Goal: Book appointment/travel/reservation

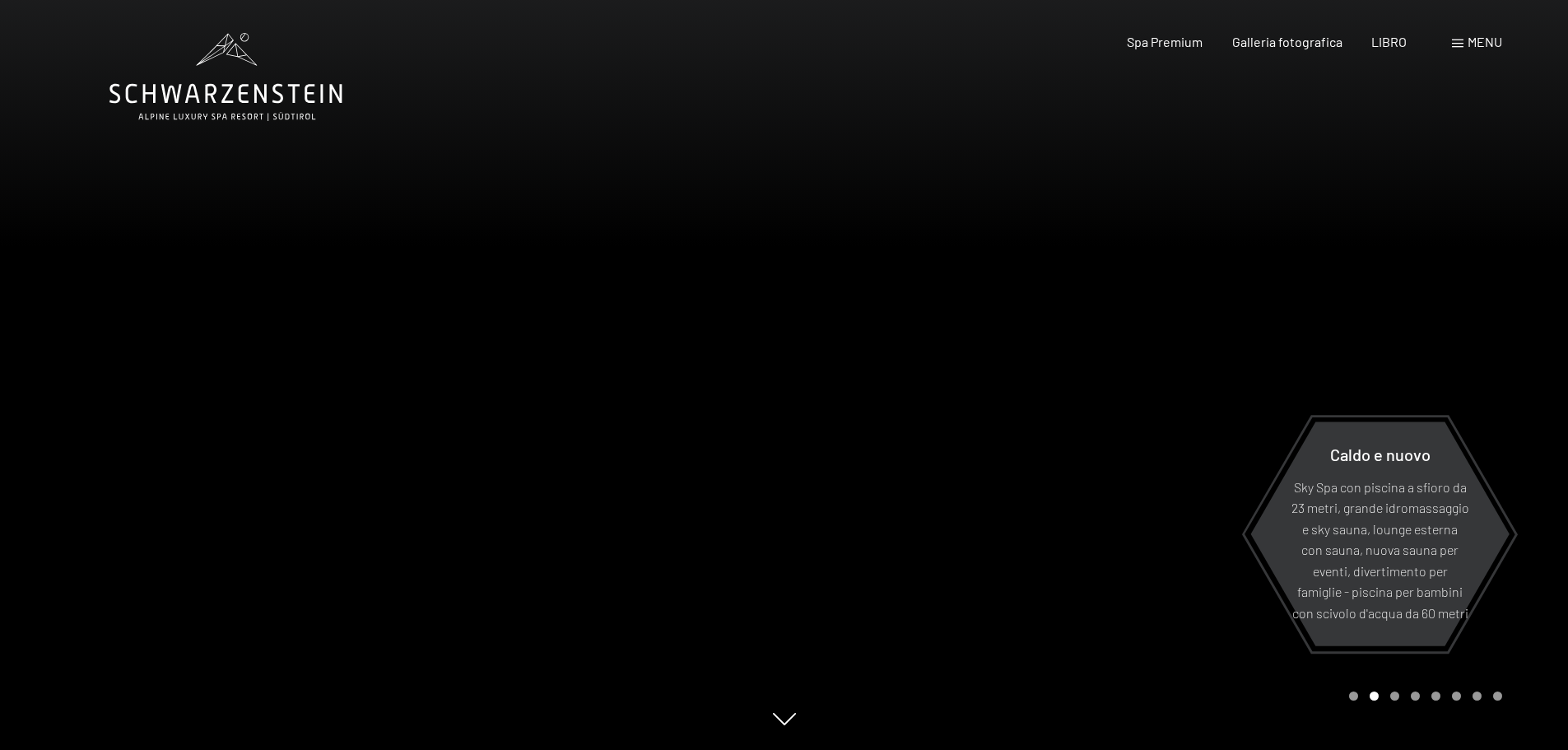
click at [1472, 44] on font "menu" at bounding box center [1484, 42] width 34 height 15
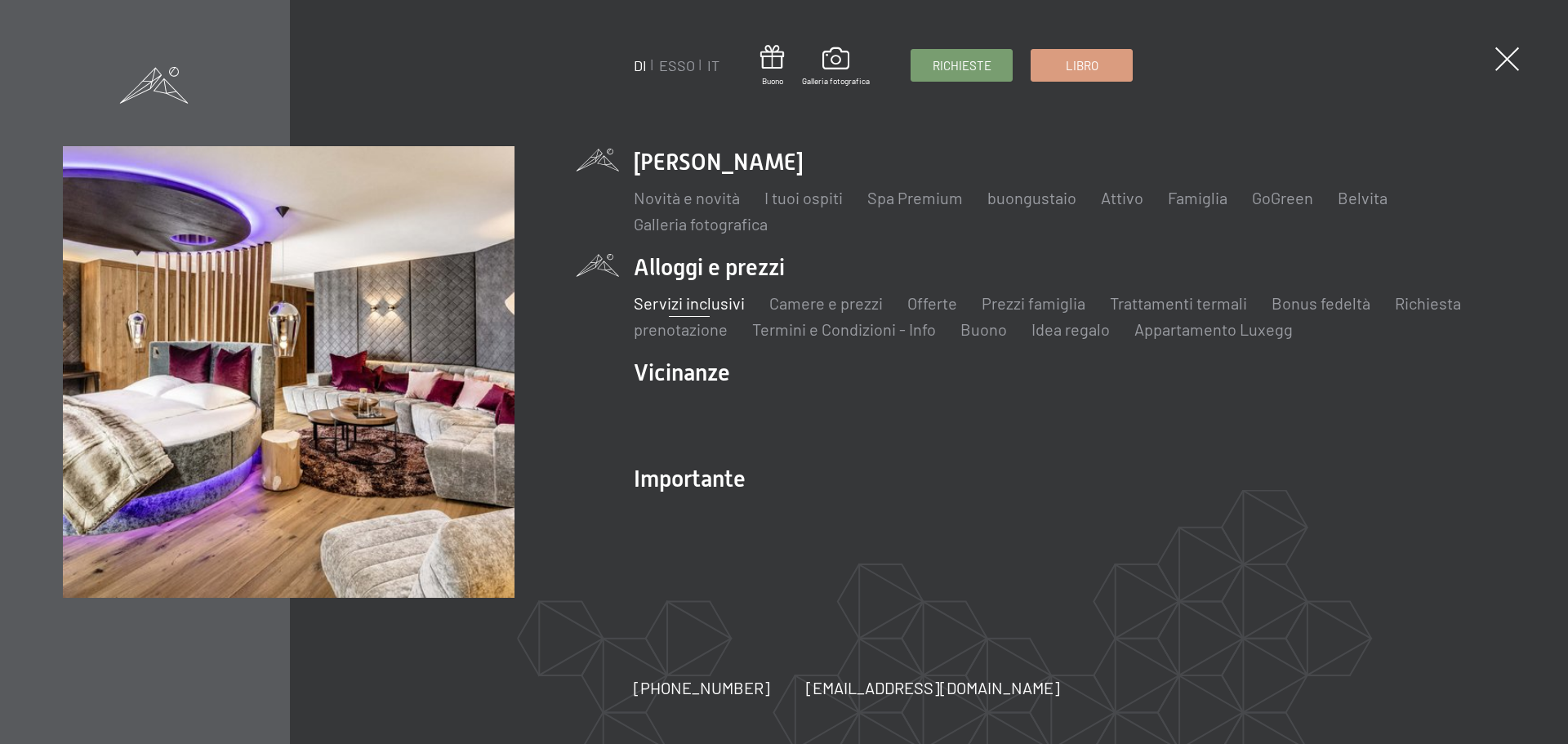
click at [723, 303] on font "Servizi inclusivi" at bounding box center [689, 303] width 111 height 19
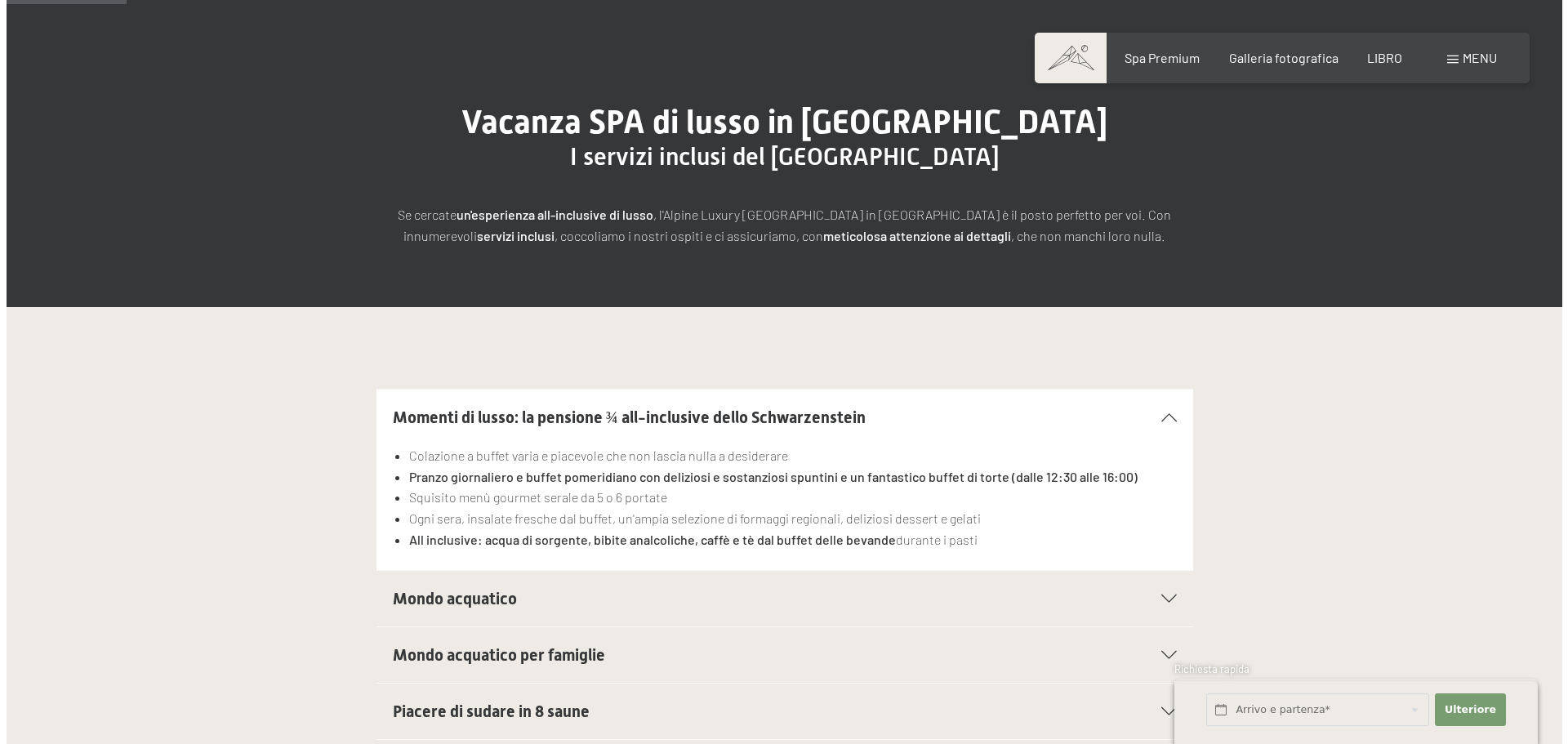
scroll to position [245, 0]
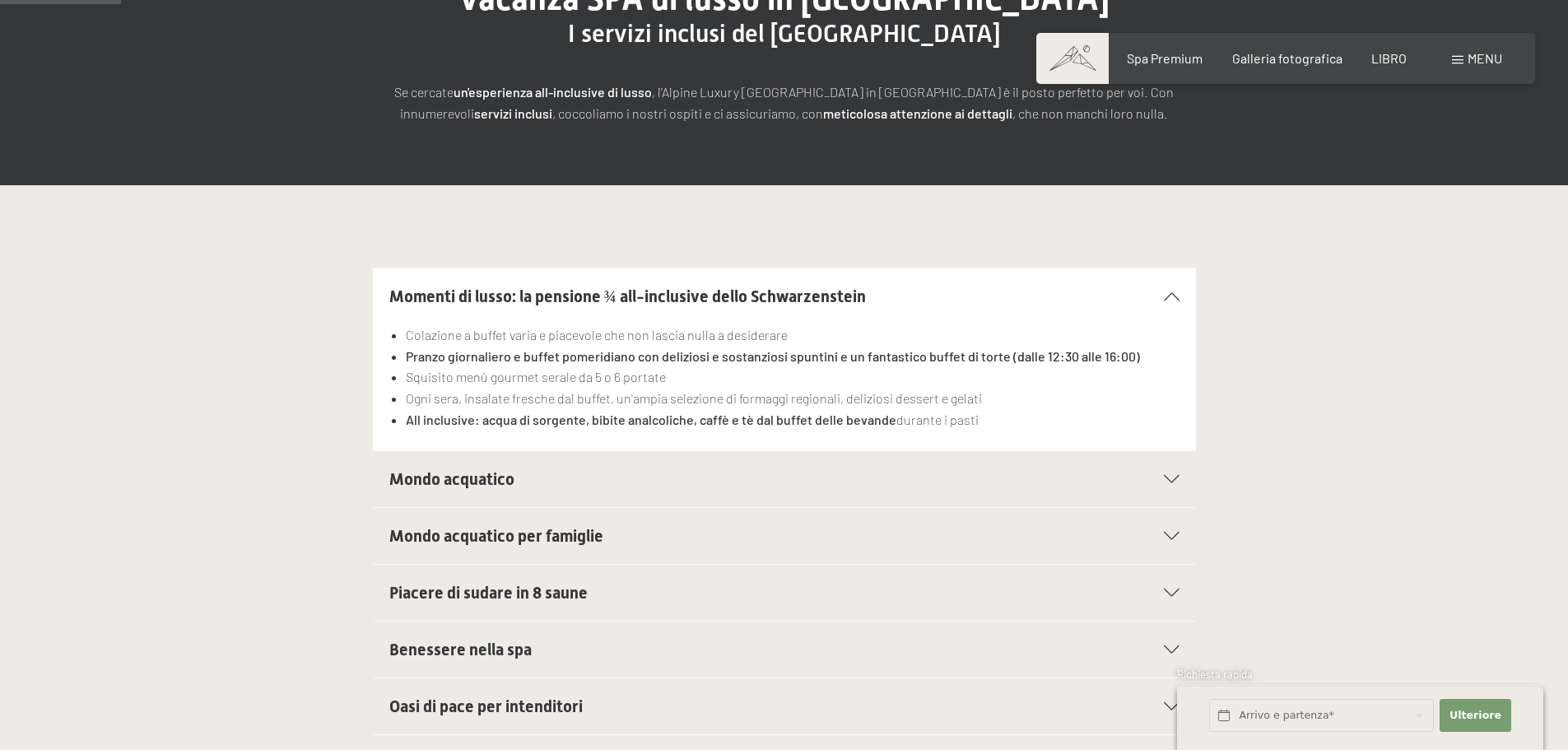
click at [1475, 60] on font "menu" at bounding box center [1484, 58] width 34 height 15
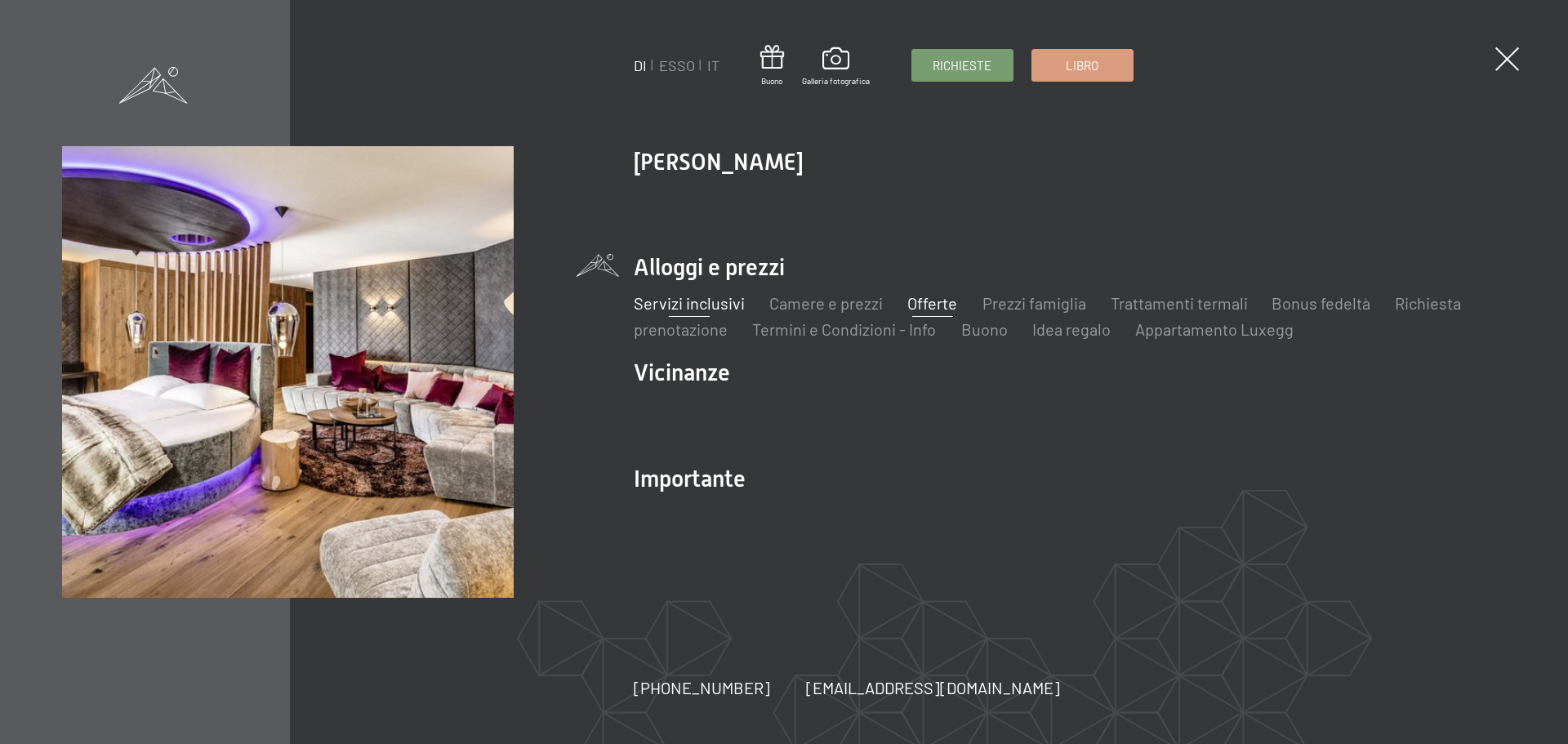
click at [921, 297] on font "Offerte" at bounding box center [932, 303] width 50 height 19
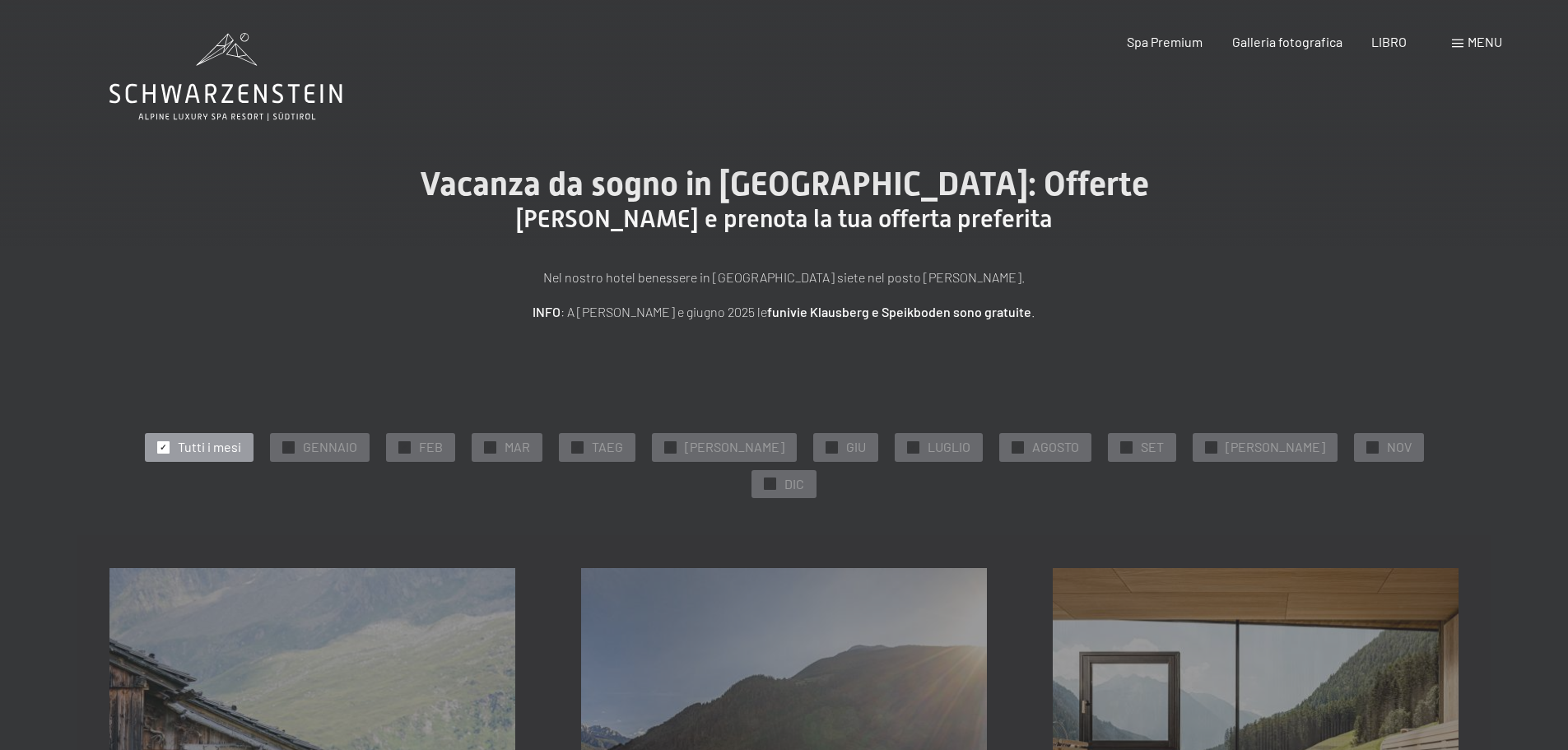
click at [1463, 37] on div "menu" at bounding box center [1477, 42] width 50 height 18
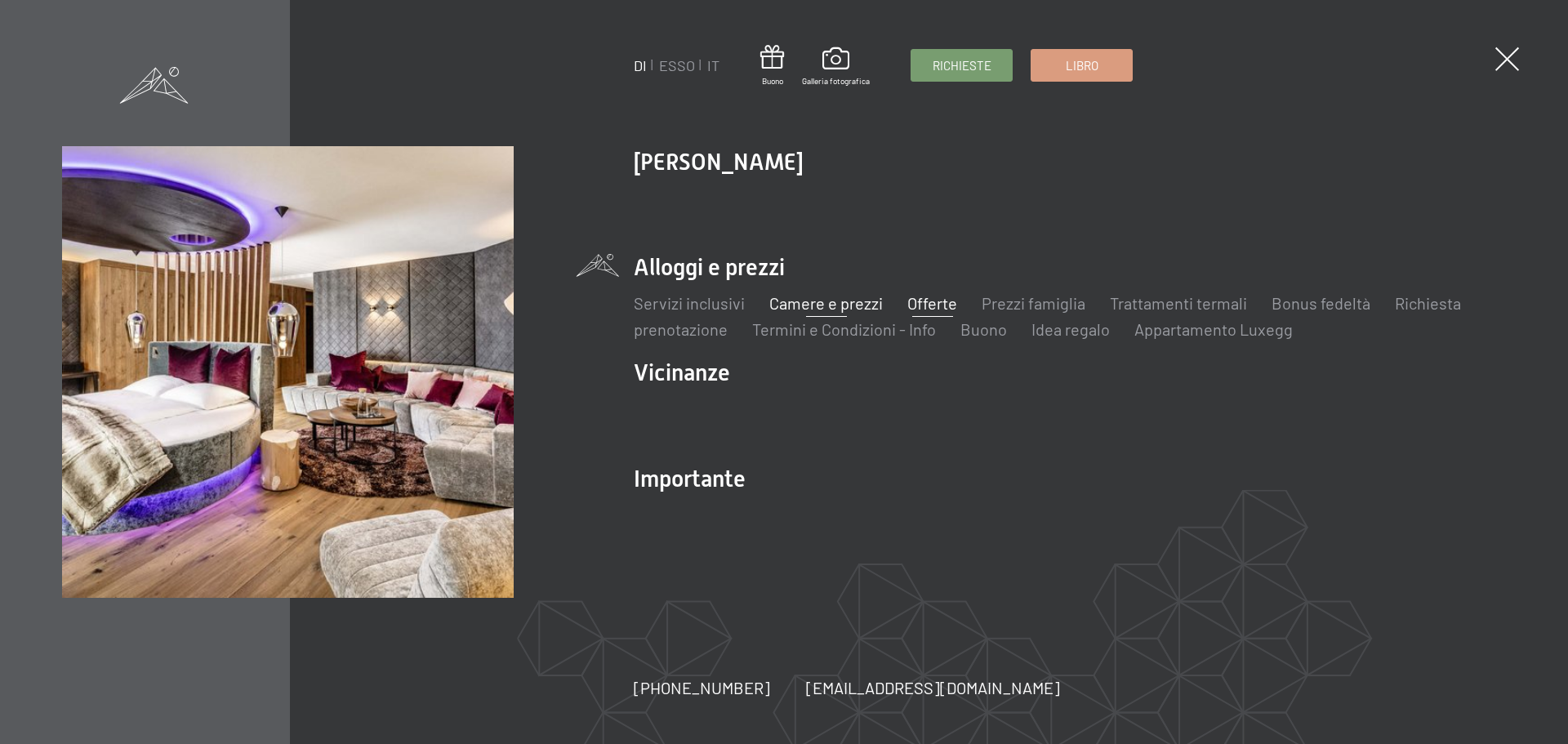
click at [829, 300] on font "Camere e prezzi" at bounding box center [826, 303] width 114 height 19
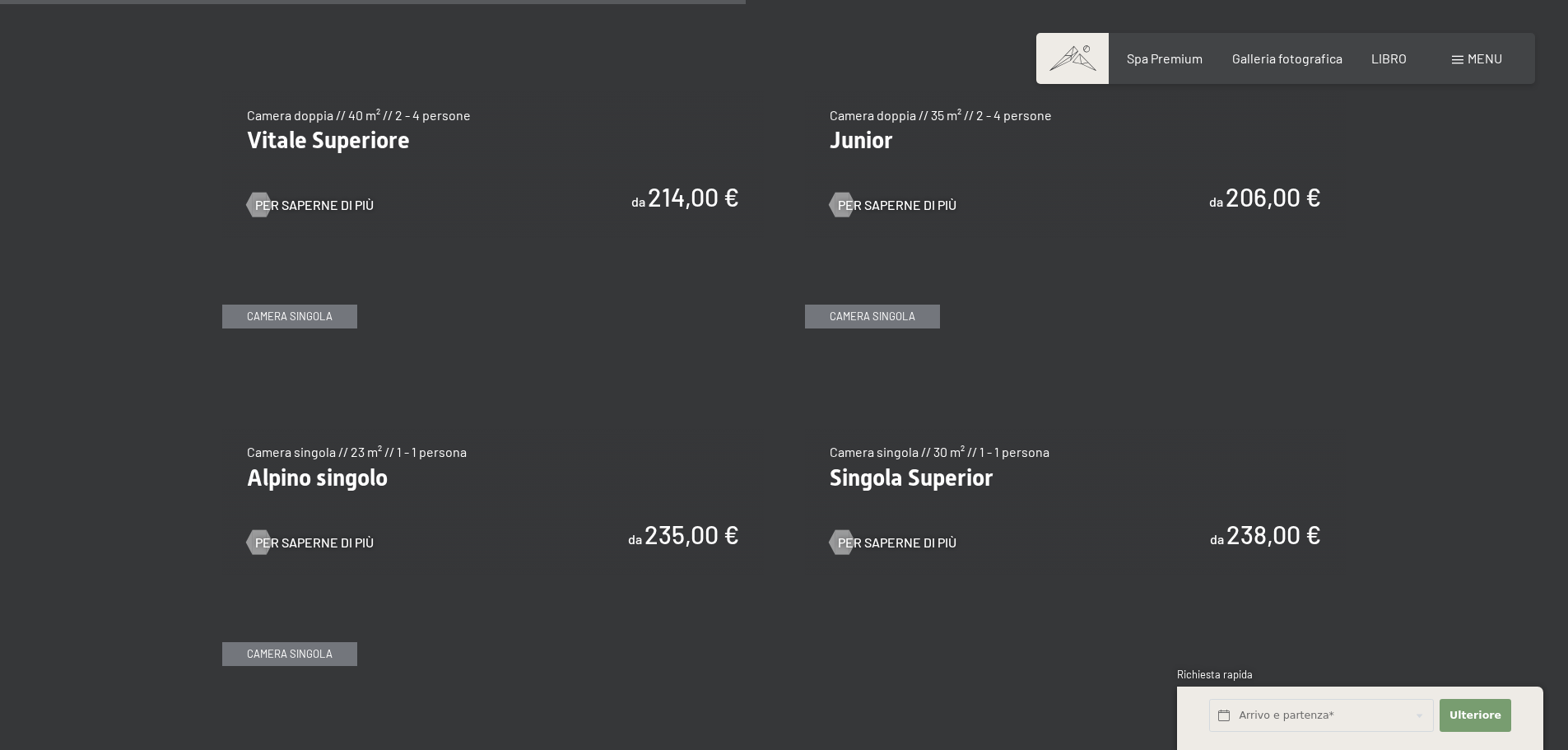
scroll to position [2388, 0]
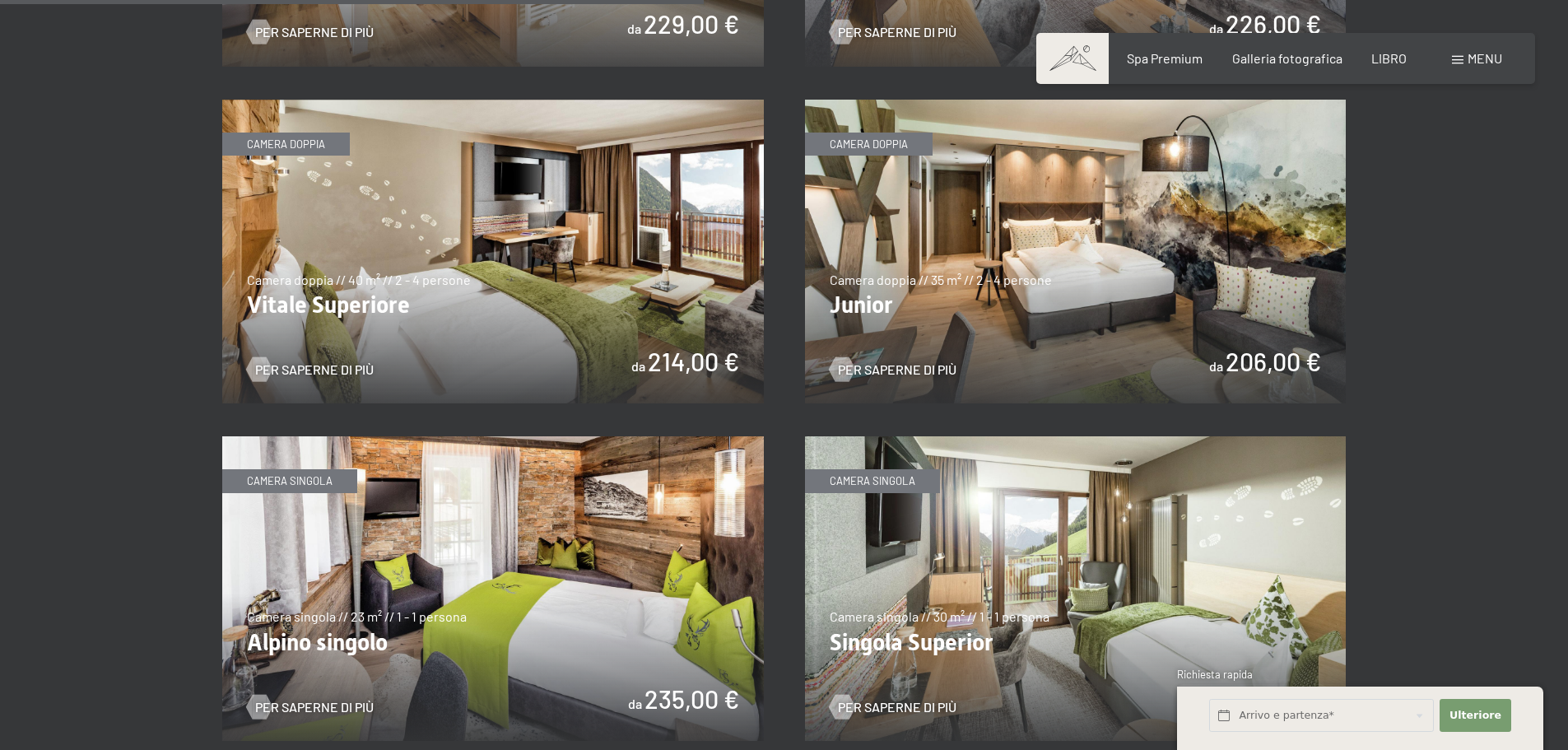
click at [469, 325] on img at bounding box center [493, 252] width 541 height 305
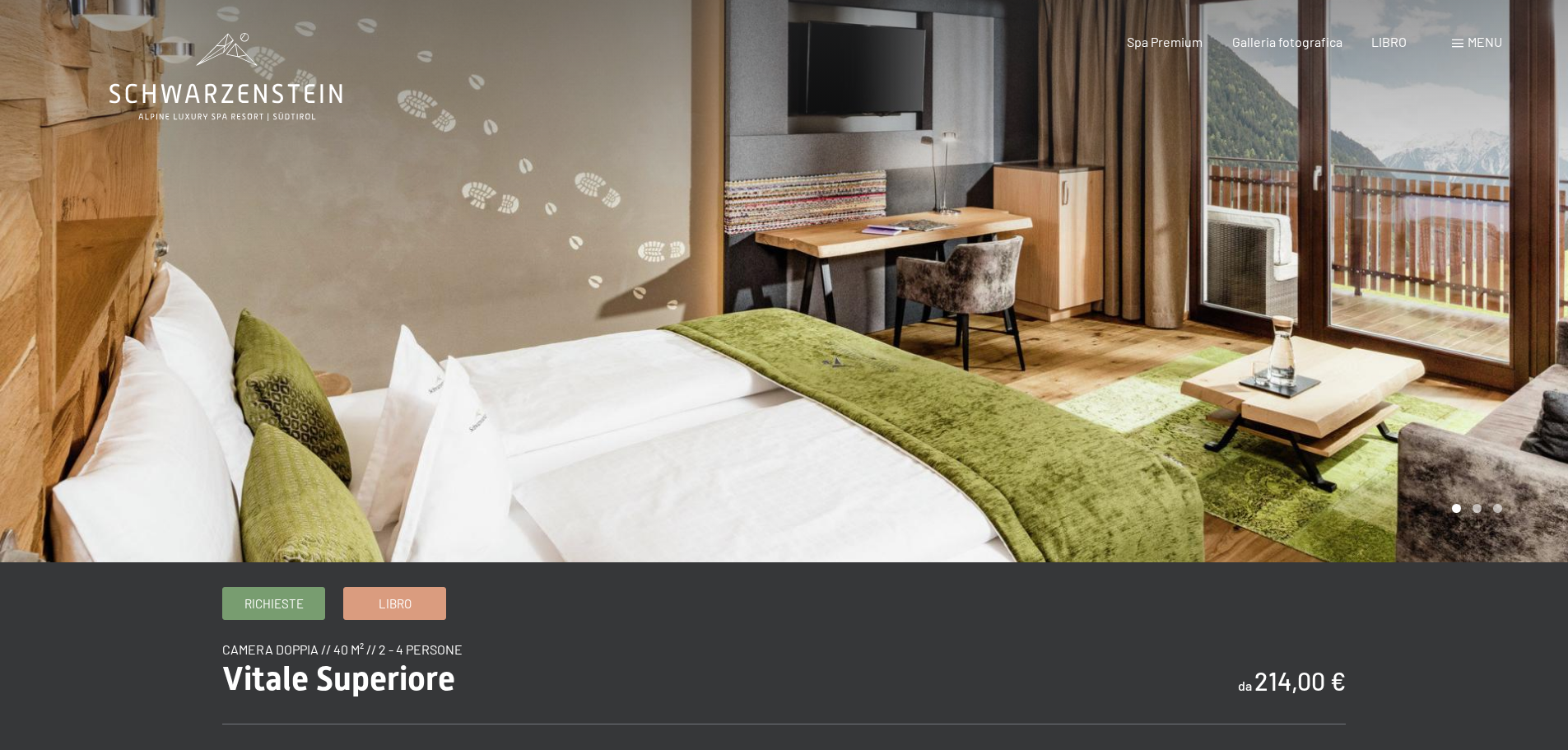
click at [1469, 511] on div at bounding box center [1176, 281] width 784 height 562
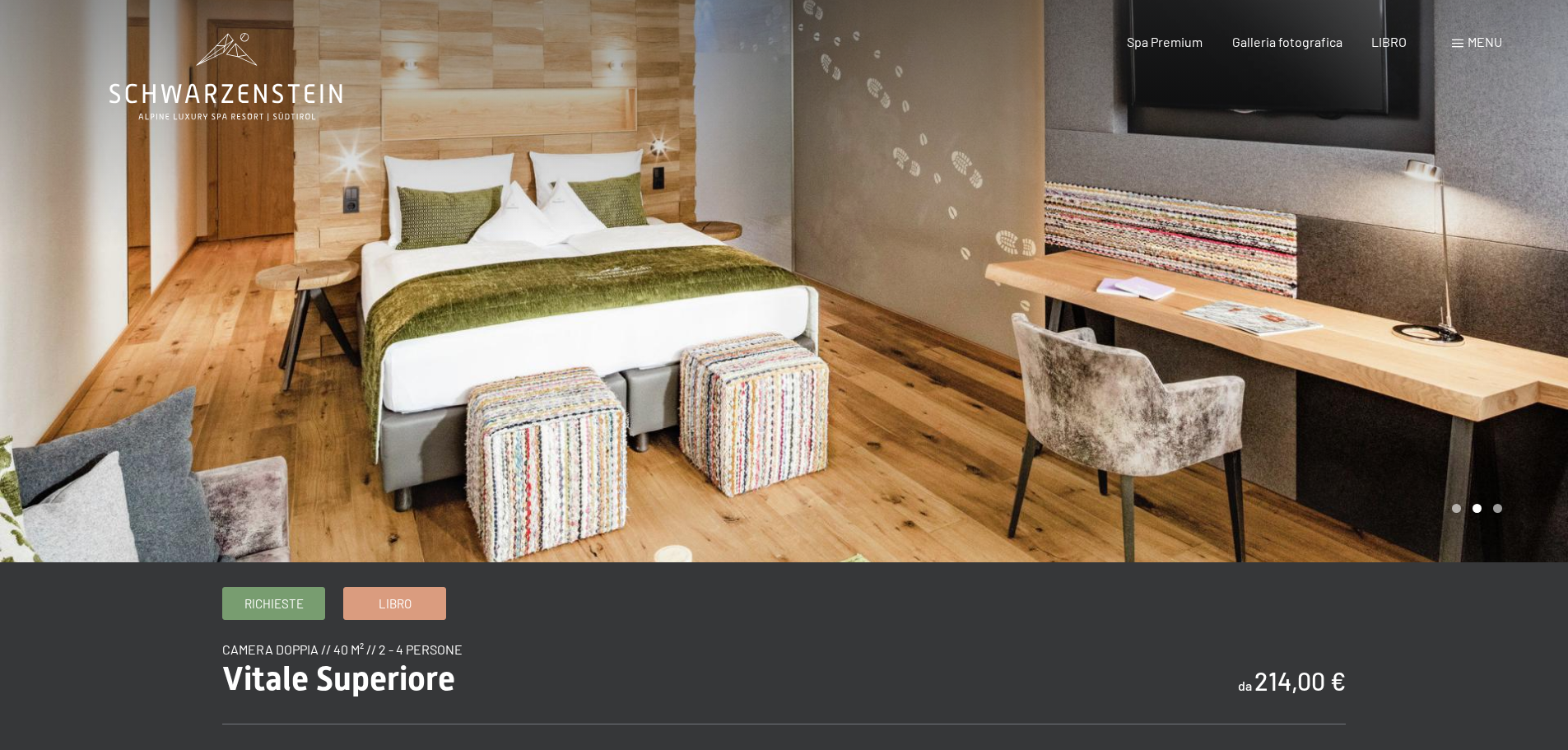
click at [1499, 513] on div at bounding box center [1176, 281] width 784 height 562
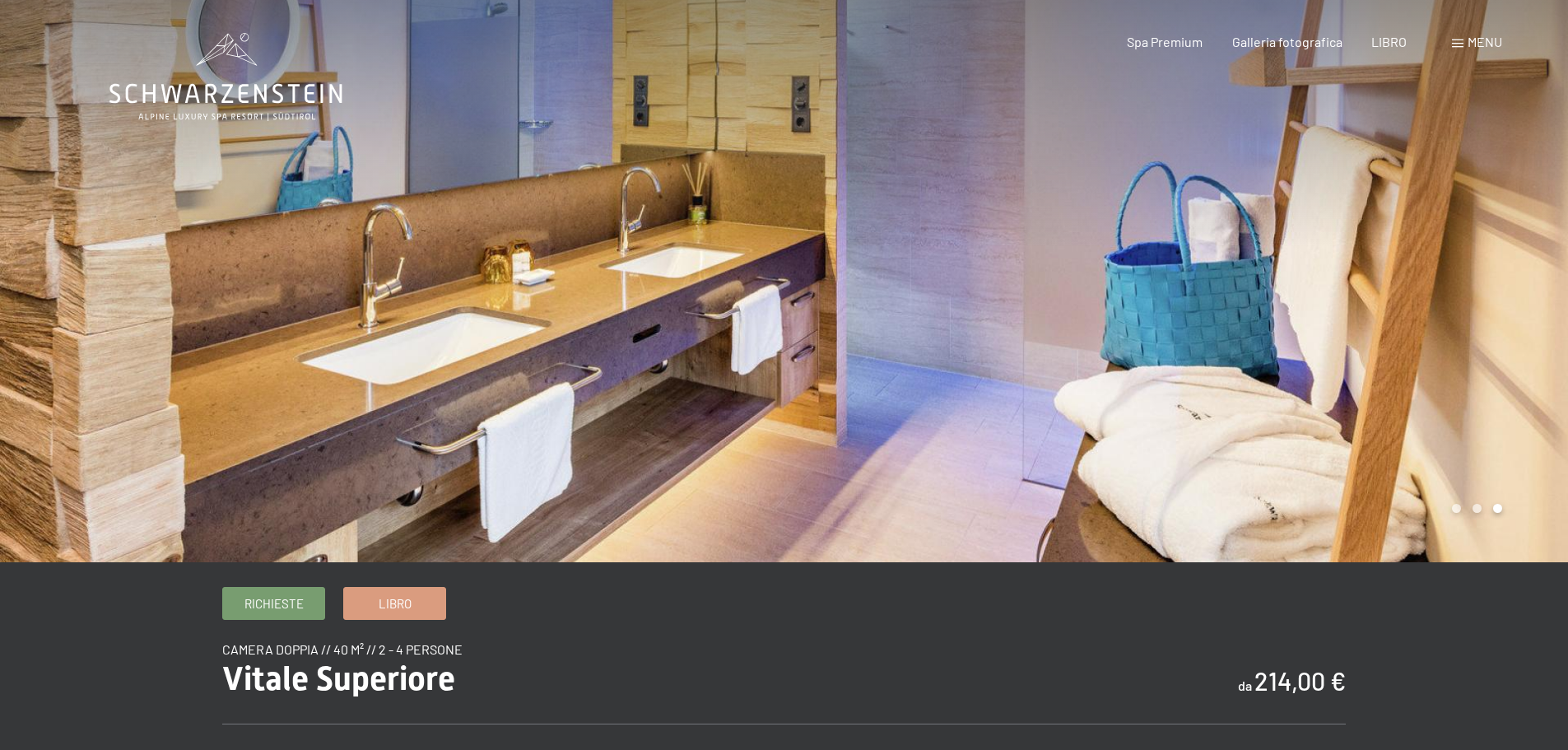
click at [1507, 512] on div at bounding box center [1176, 281] width 784 height 562
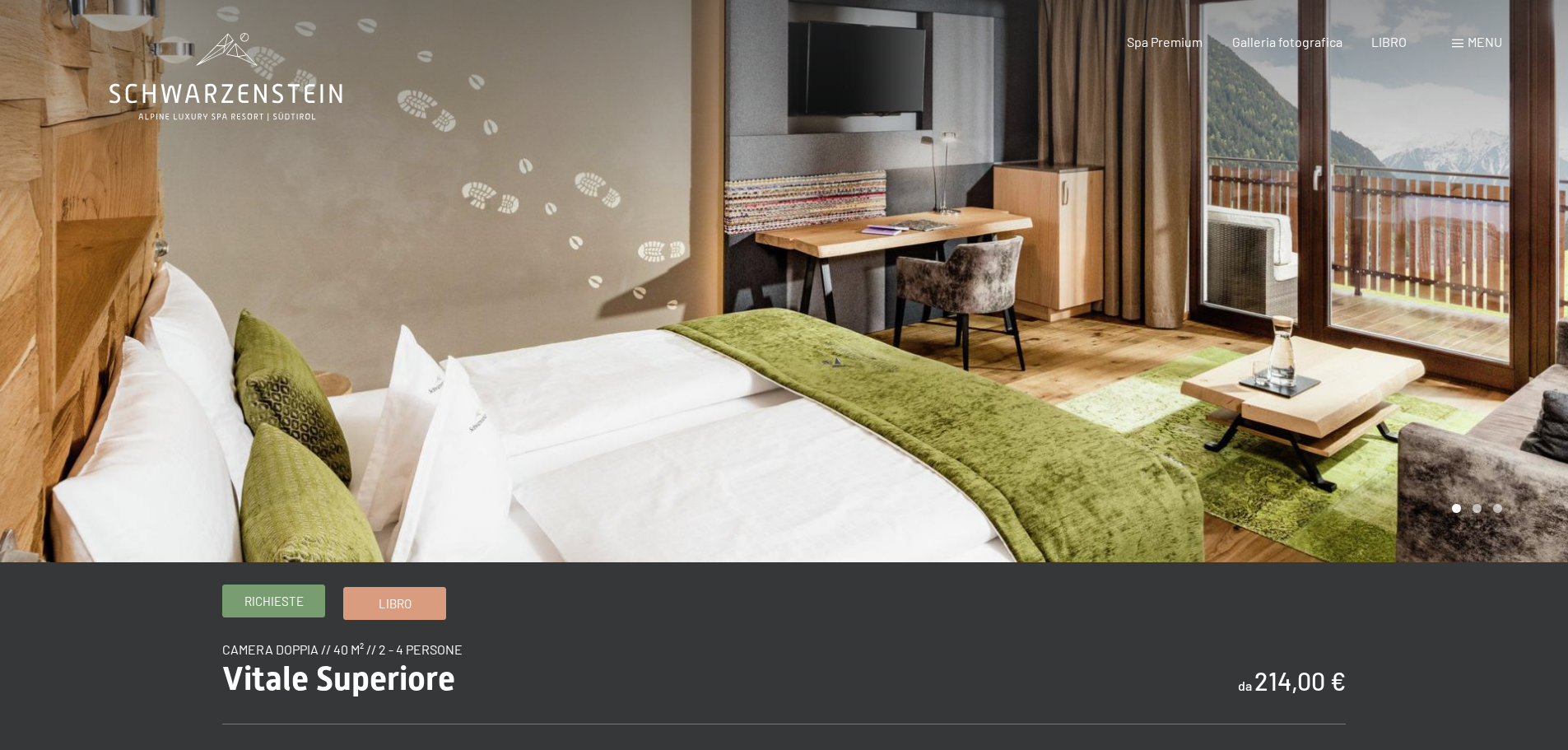
click at [262, 603] on font "Richieste" at bounding box center [273, 601] width 59 height 15
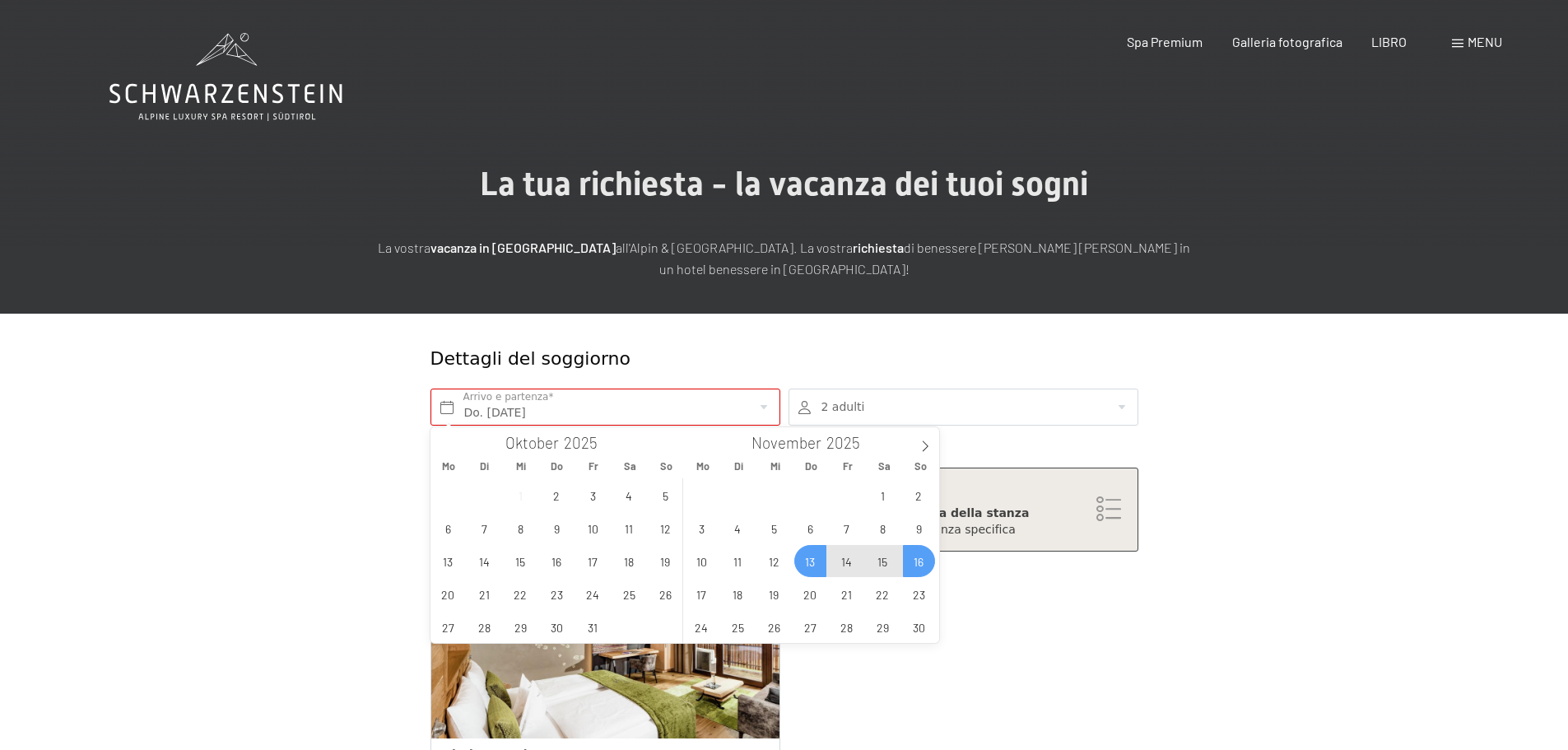
click at [927, 558] on span "16" at bounding box center [919, 561] width 32 height 32
type input "Do. [DATE] - So. [DATE]"
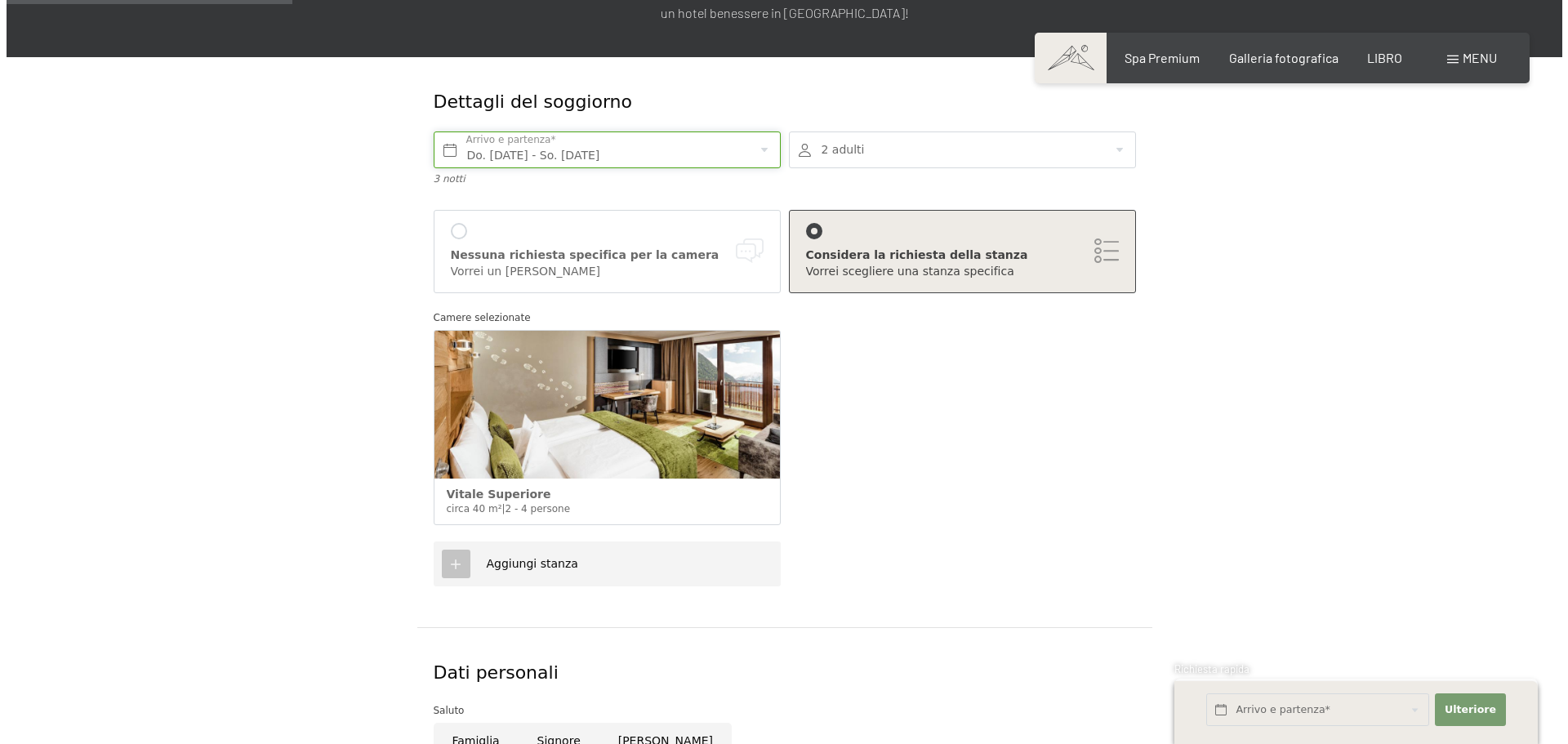
scroll to position [326, 0]
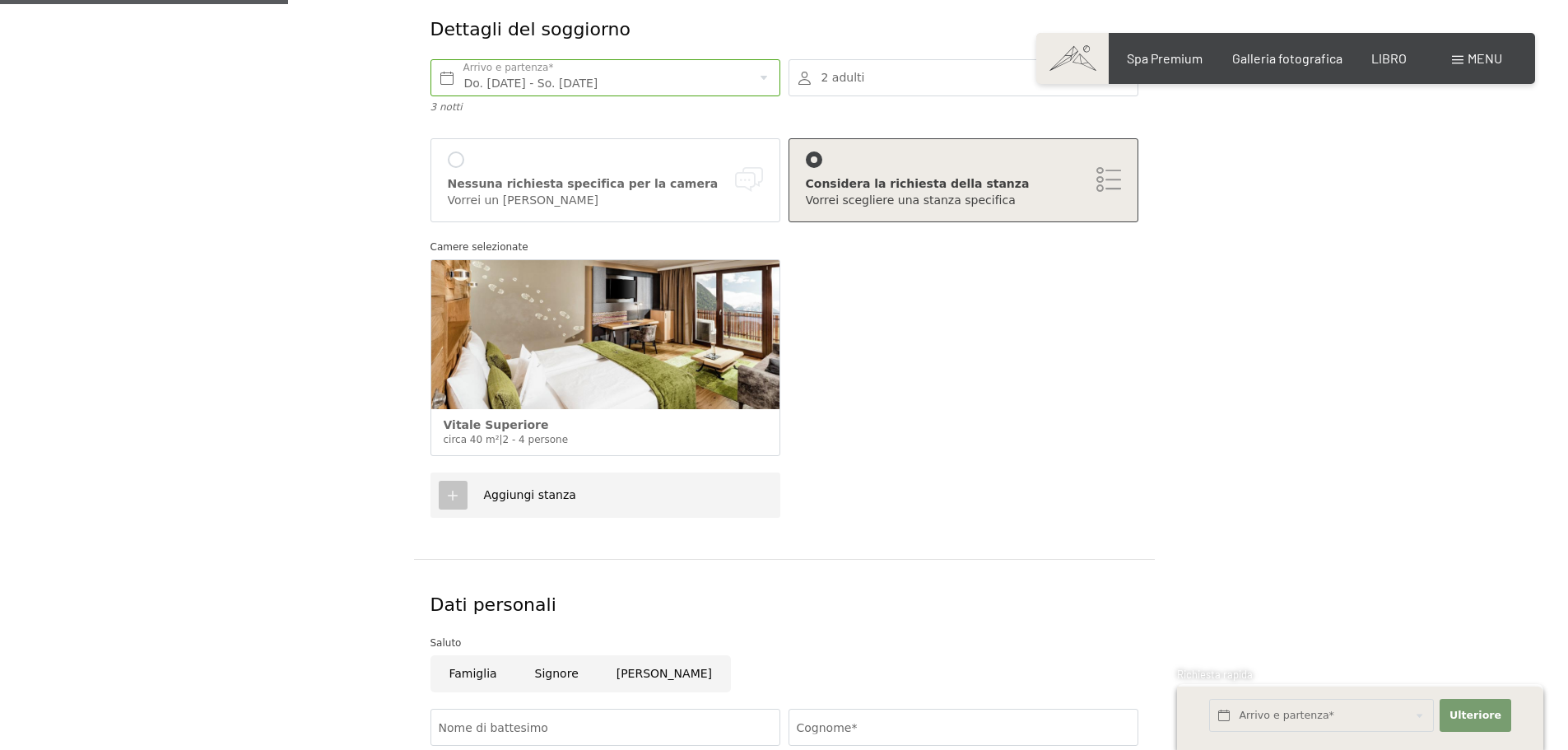
click at [537, 503] on div "Aggiungi stanza" at bounding box center [521, 495] width 108 height 16
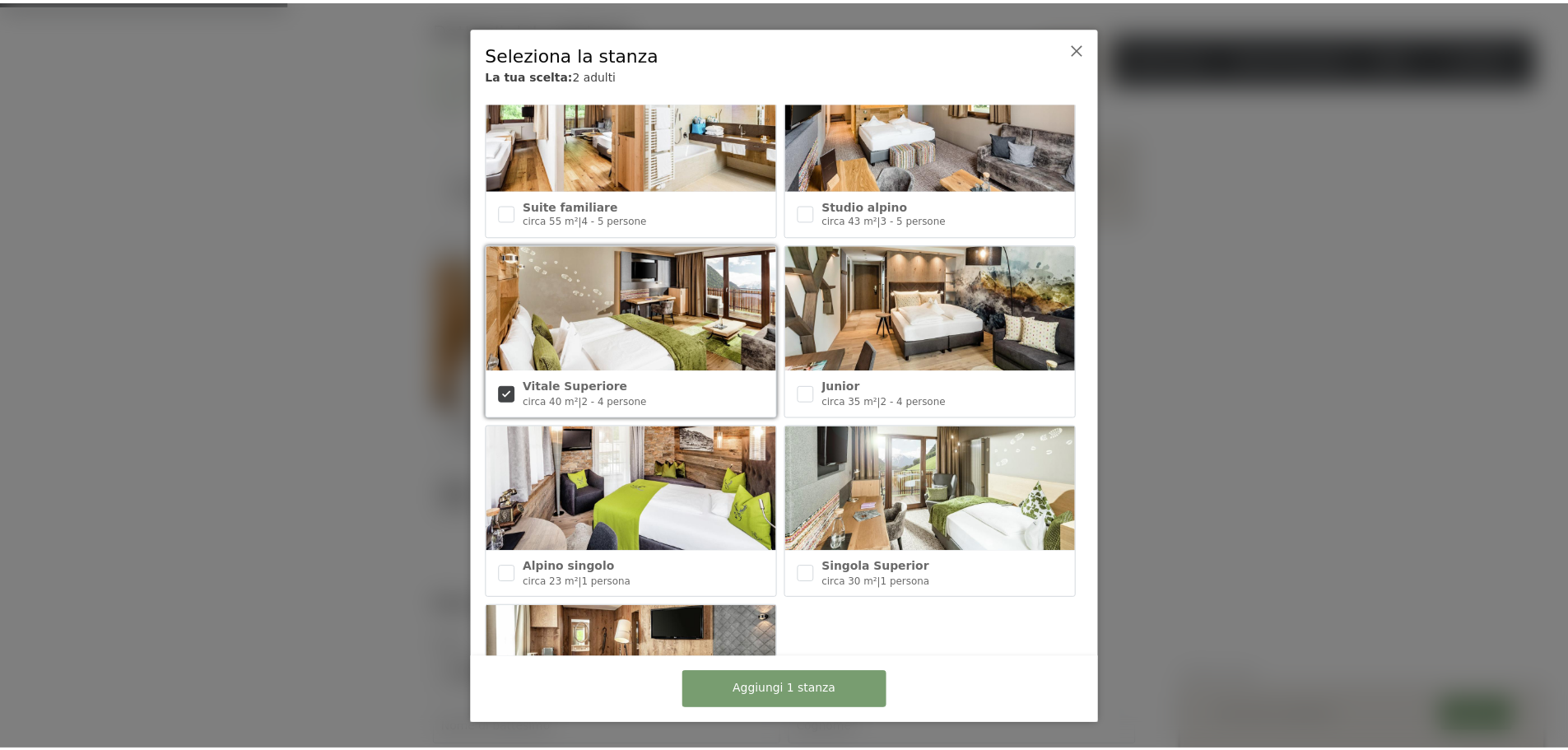
scroll to position [741, 0]
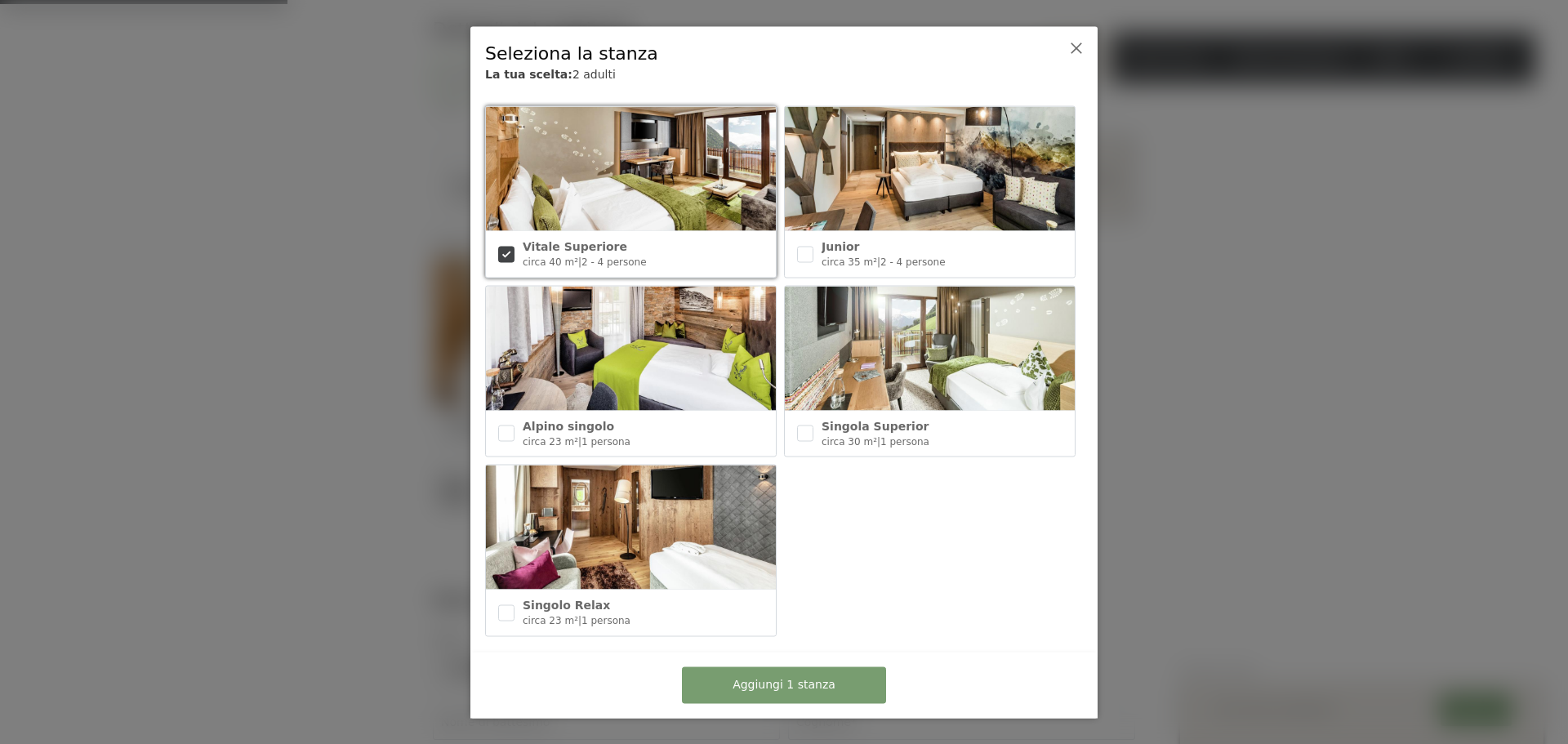
click at [887, 202] on img at bounding box center [930, 169] width 290 height 124
checkbox input "true"
click at [826, 675] on button "Aggiungi 2 stanze" at bounding box center [784, 684] width 204 height 36
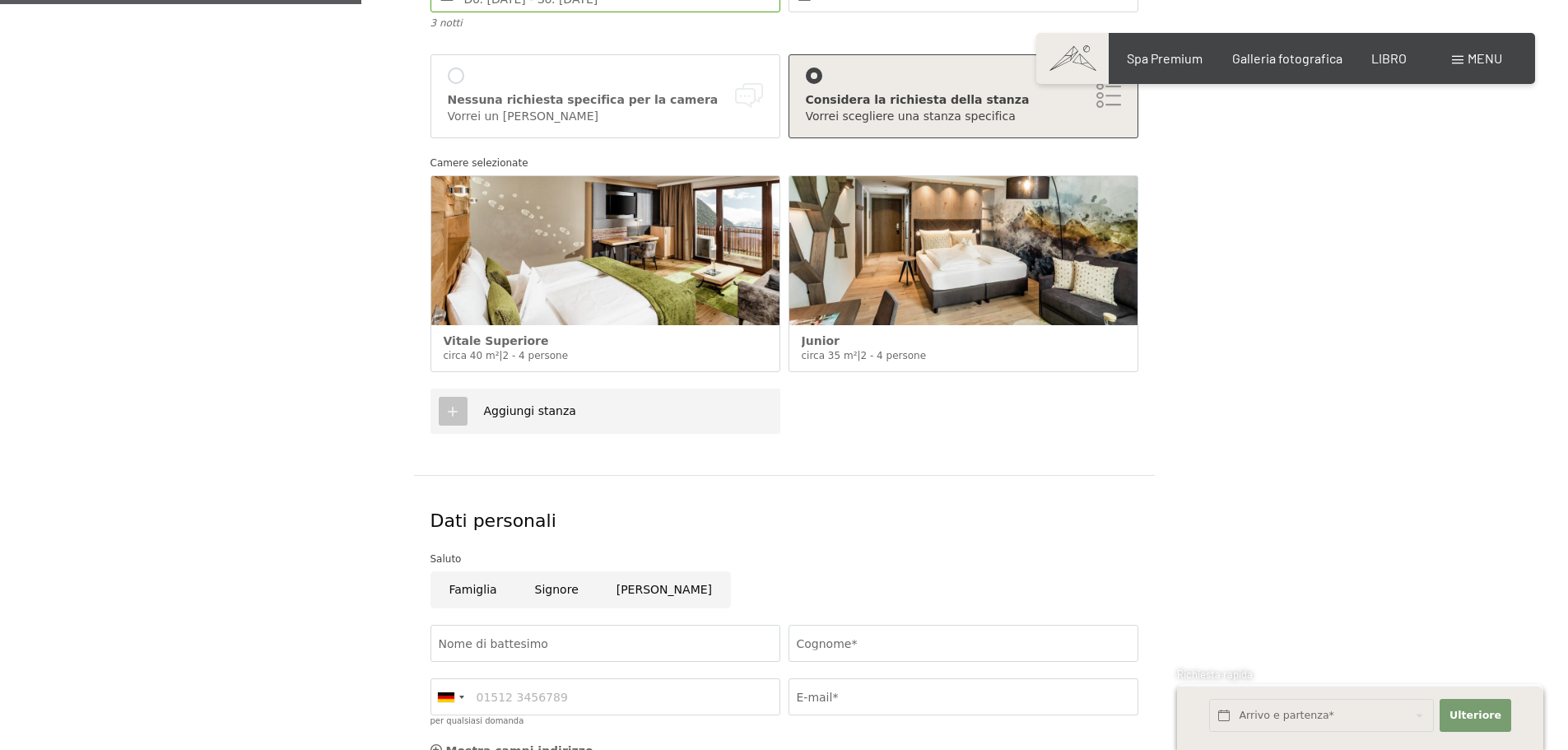
scroll to position [494, 0]
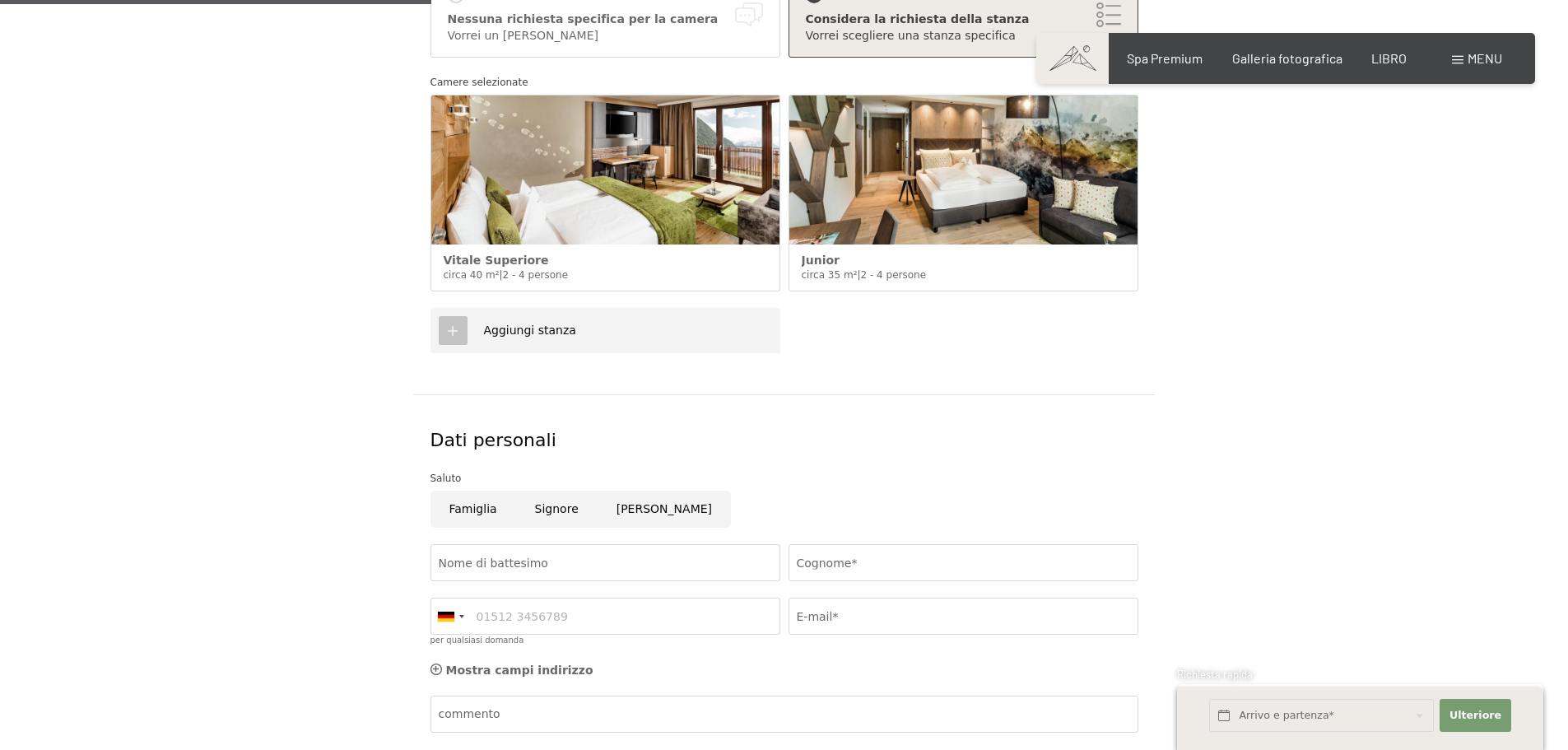
click at [559, 504] on input "Signore" at bounding box center [556, 508] width 81 height 37
radio input "true"
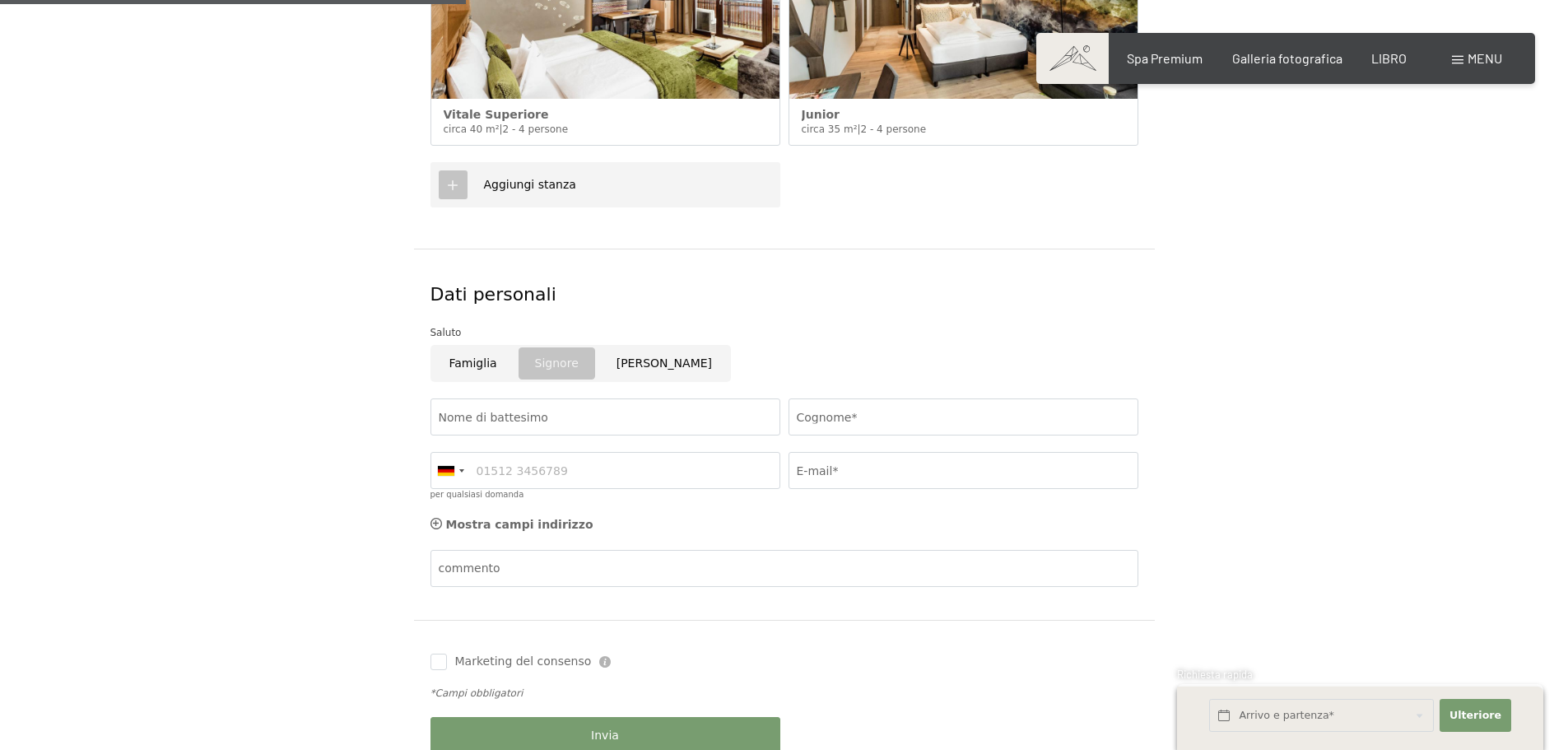
scroll to position [659, 0]
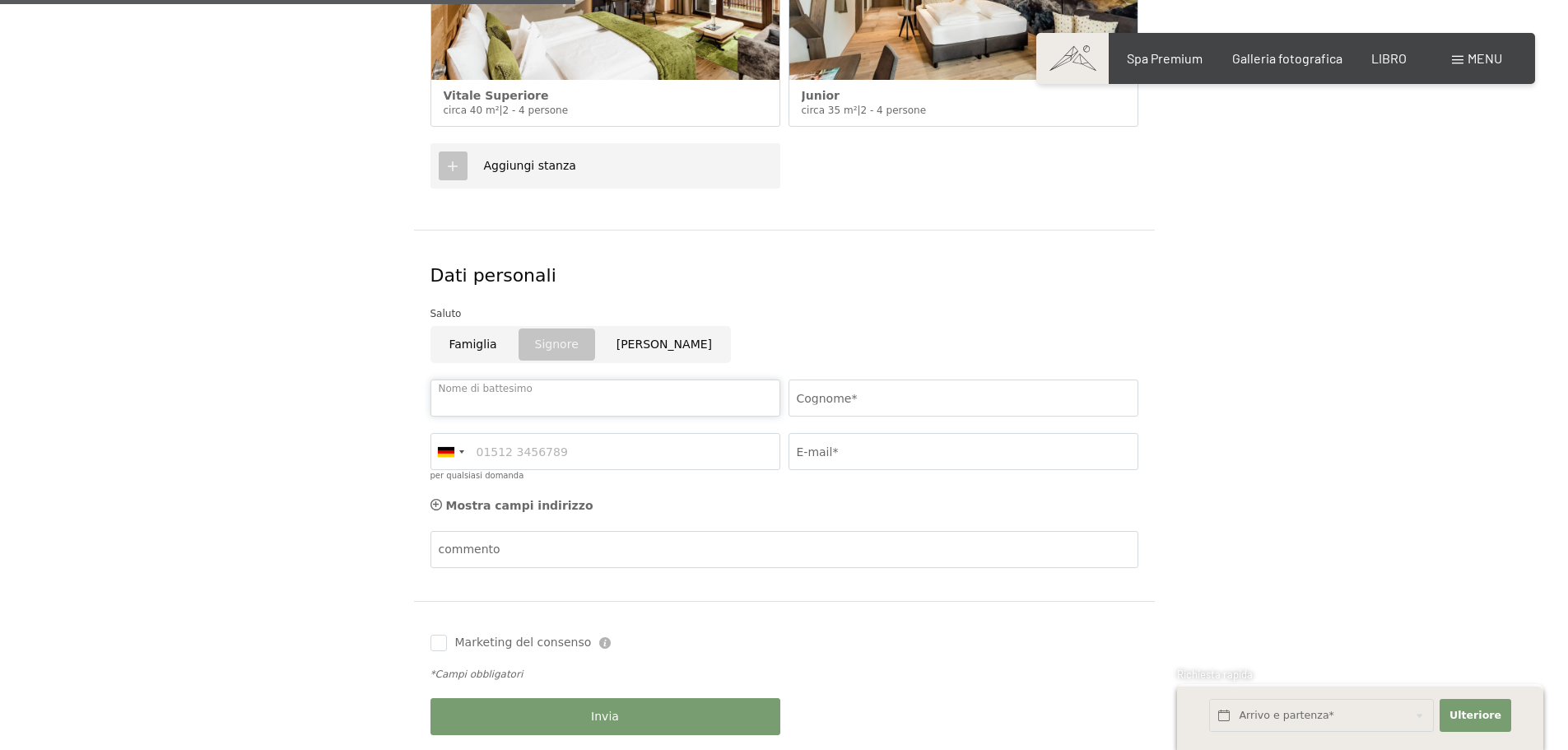
click at [550, 392] on input "Nome di battesimo" at bounding box center [606, 397] width 350 height 37
type input "[PERSON_NAME]"
type input "SCARPENTI"
click at [600, 455] on input "per qualsiasi domanda" at bounding box center [606, 451] width 350 height 37
click at [446, 453] on div at bounding box center [446, 452] width 16 height 10
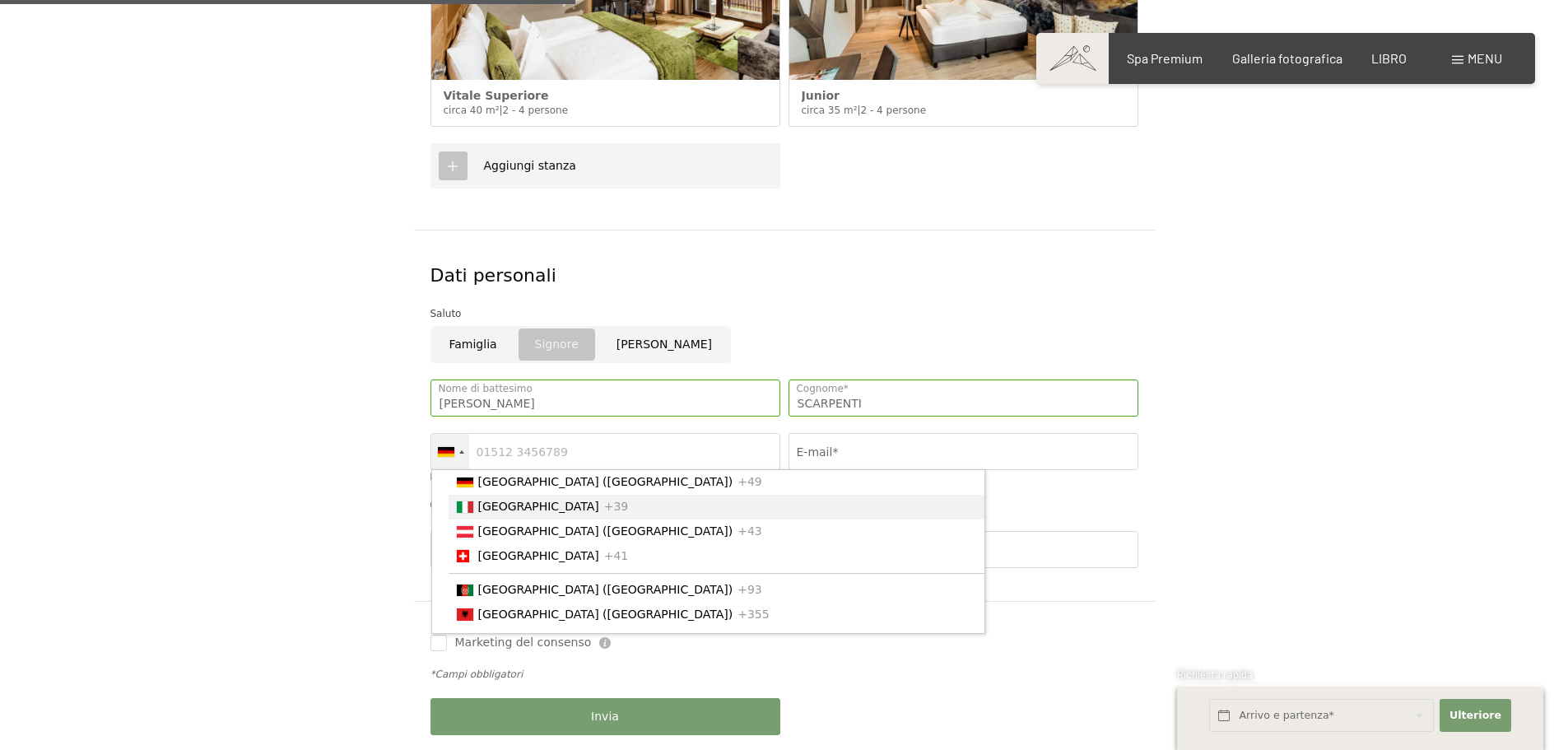
click at [499, 507] on font "[GEOGRAPHIC_DATA]" at bounding box center [539, 506] width 121 height 13
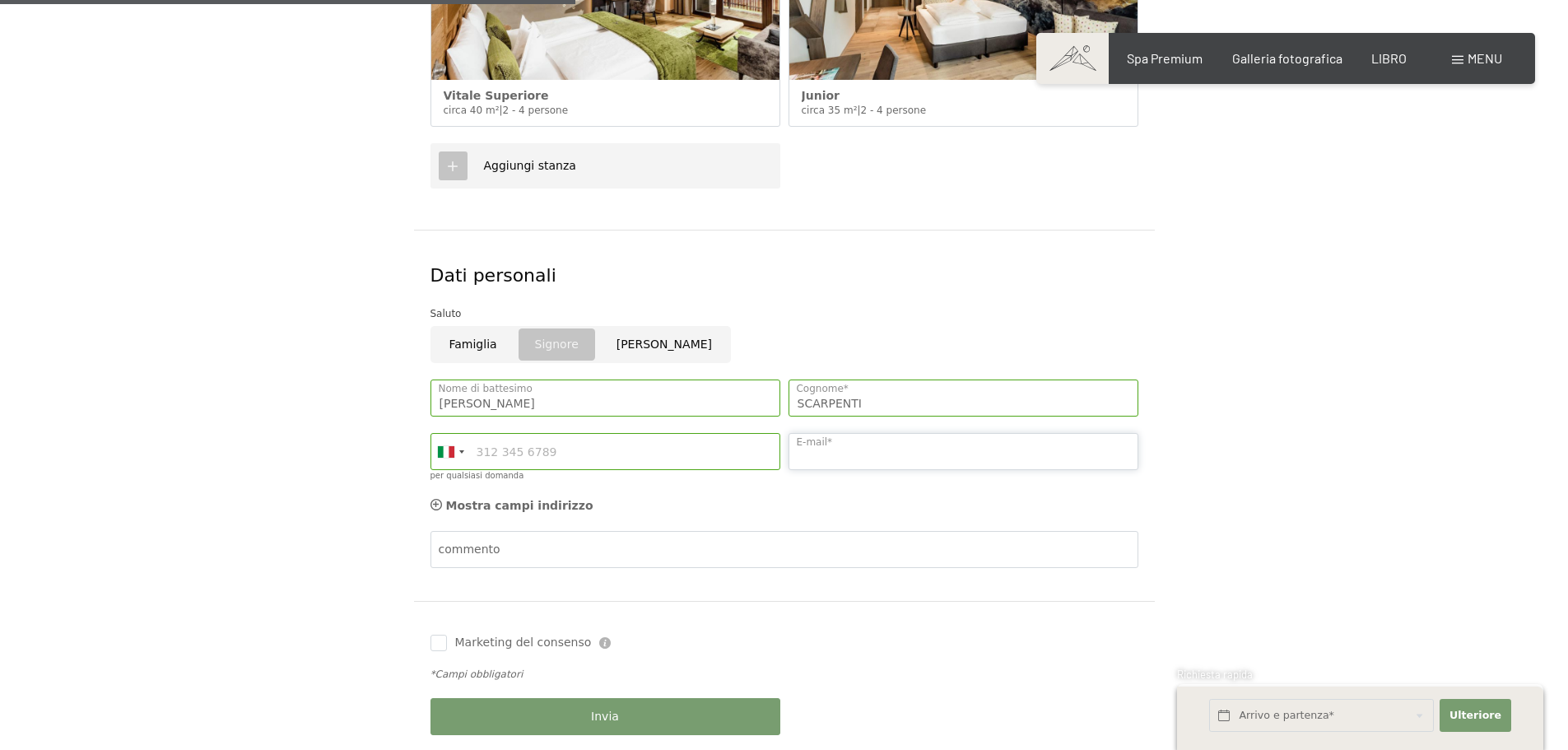
click at [818, 451] on input "E-mail*" at bounding box center [963, 451] width 350 height 37
type input "T"
type input "[EMAIL_ADDRESS][DOMAIN_NAME]"
click at [582, 442] on input "per qualsiasi domanda" at bounding box center [606, 451] width 350 height 37
type input "3662479712"
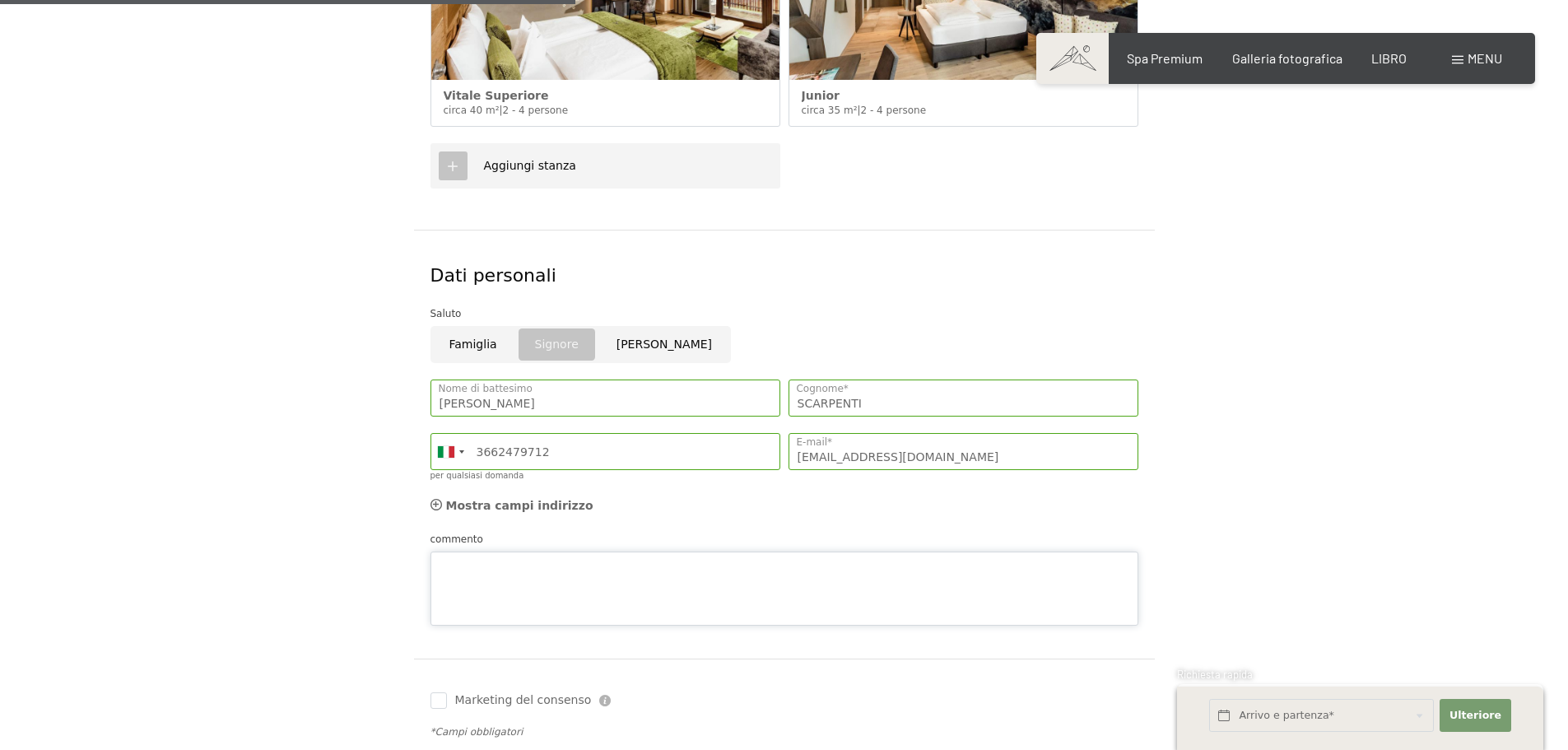
click at [612, 536] on div "commento" at bounding box center [784, 578] width 708 height 95
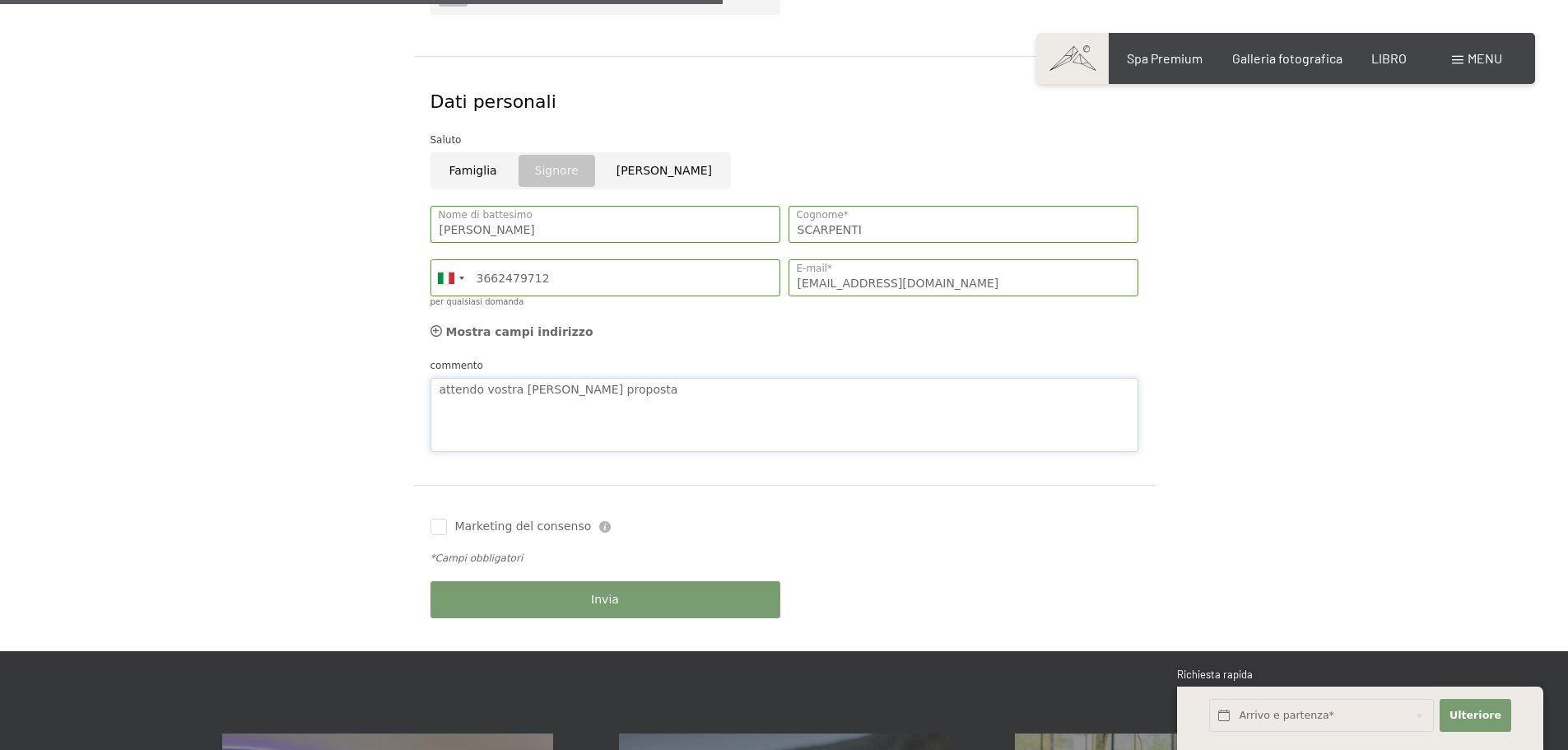
scroll to position [905, 0]
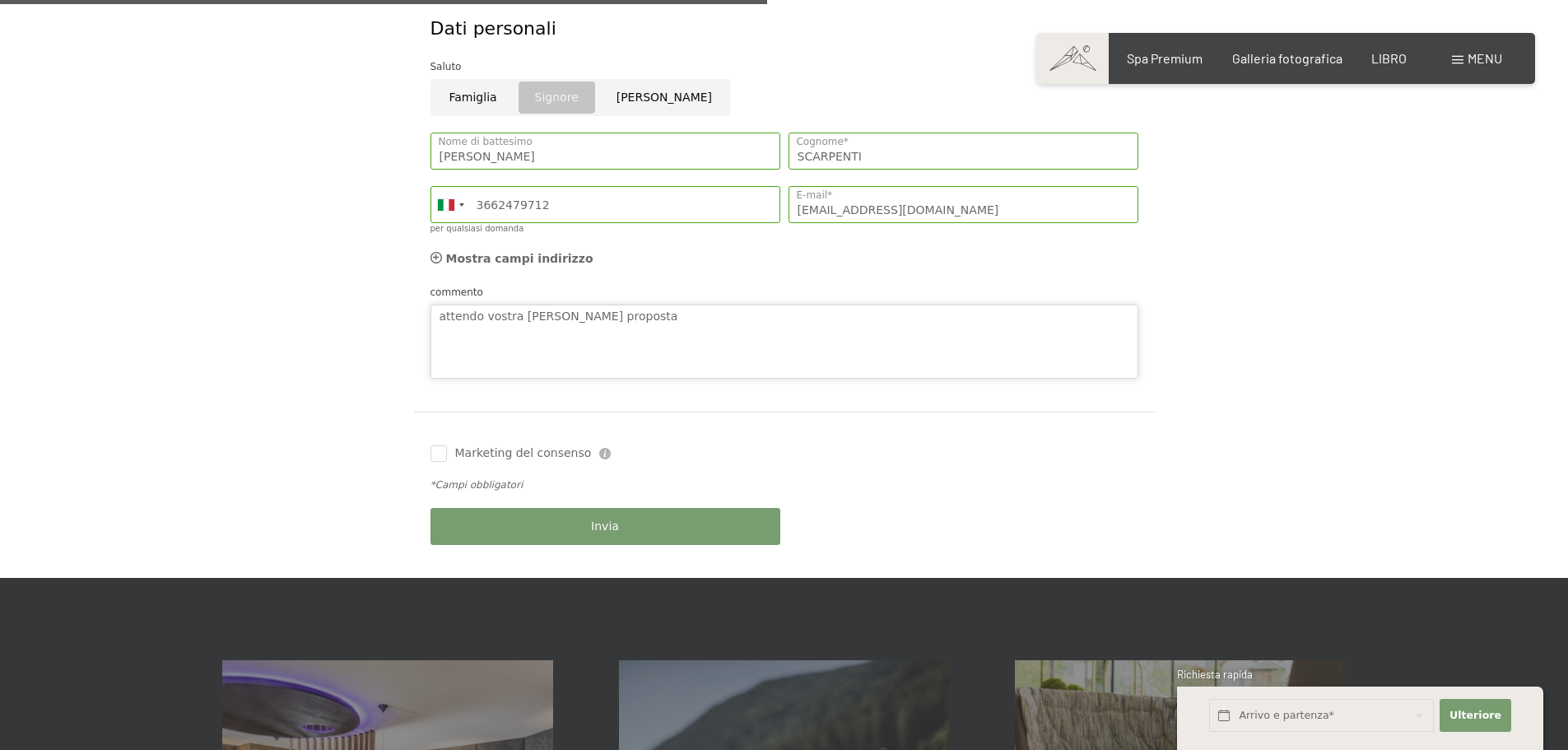
type textarea "attendo vostra [PERSON_NAME] proposta"
click at [478, 455] on font "Marketing del consenso" at bounding box center [524, 452] width 137 height 13
click at [447, 455] on input "Marketing del consenso" at bounding box center [438, 453] width 16 height 16
click at [442, 455] on input "Marketing del consenso" at bounding box center [438, 453] width 16 height 16
checkbox input "true"
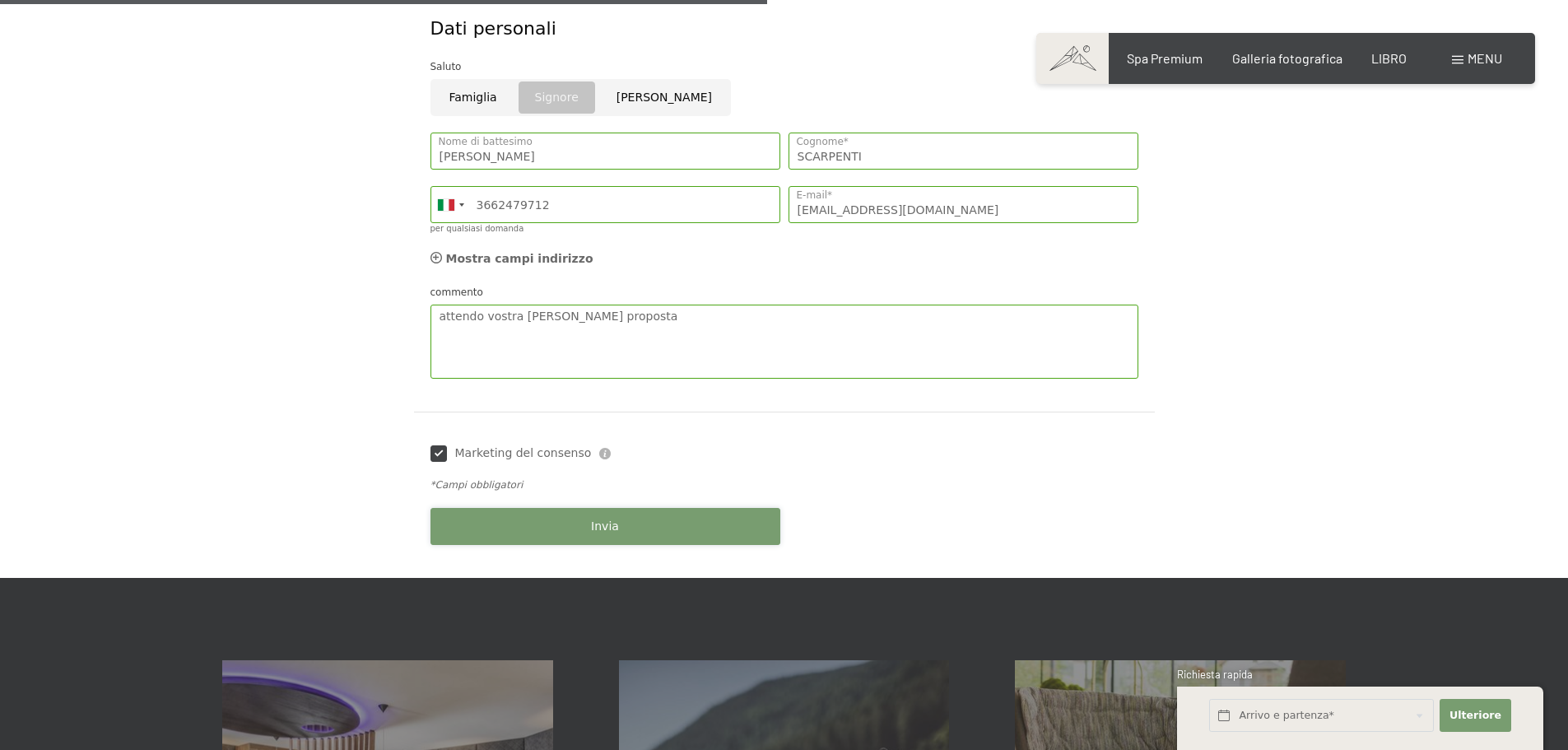
click at [604, 519] on font "Invia" at bounding box center [605, 525] width 28 height 13
